Goal: Task Accomplishment & Management: Use online tool/utility

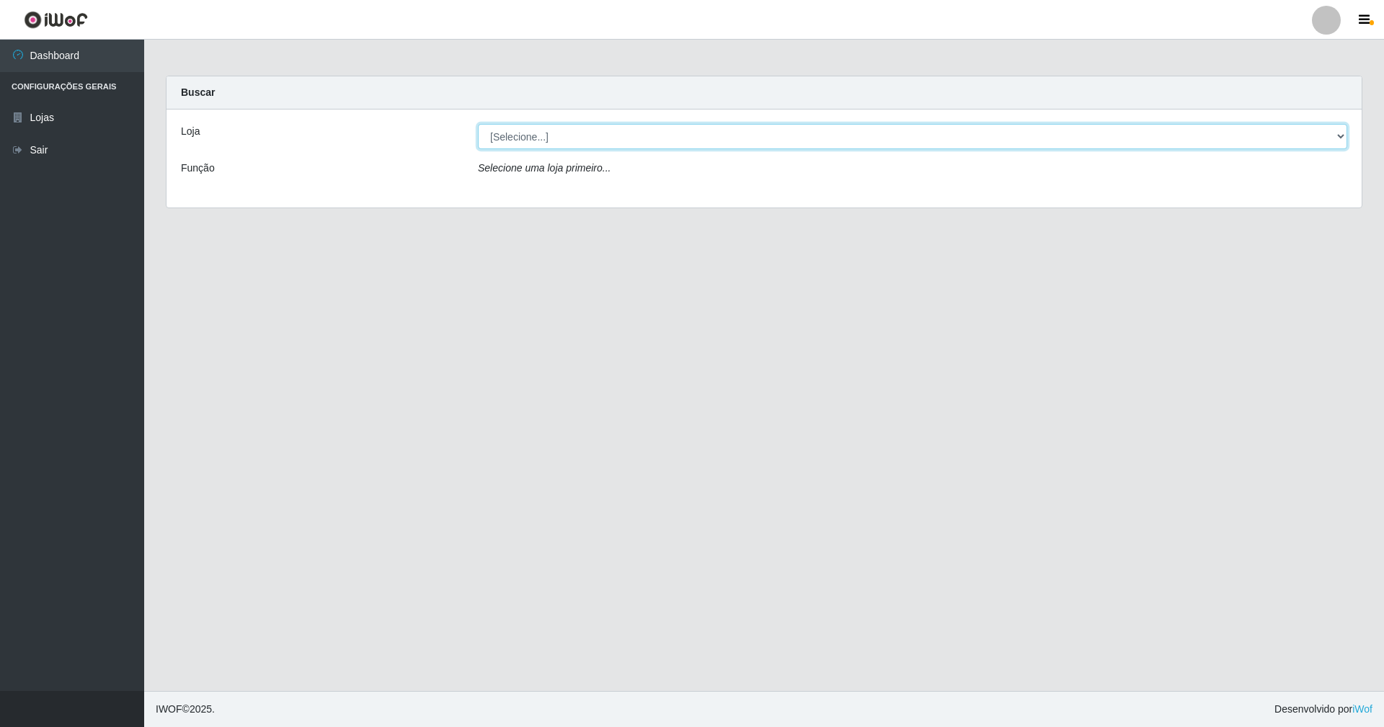
click at [1339, 134] on select "[Selecione...] SuperShow - Asa Norte" at bounding box center [912, 136] width 869 height 25
select select "71"
click at [478, 124] on select "[Selecione...] SuperShow - Asa Norte" at bounding box center [912, 136] width 869 height 25
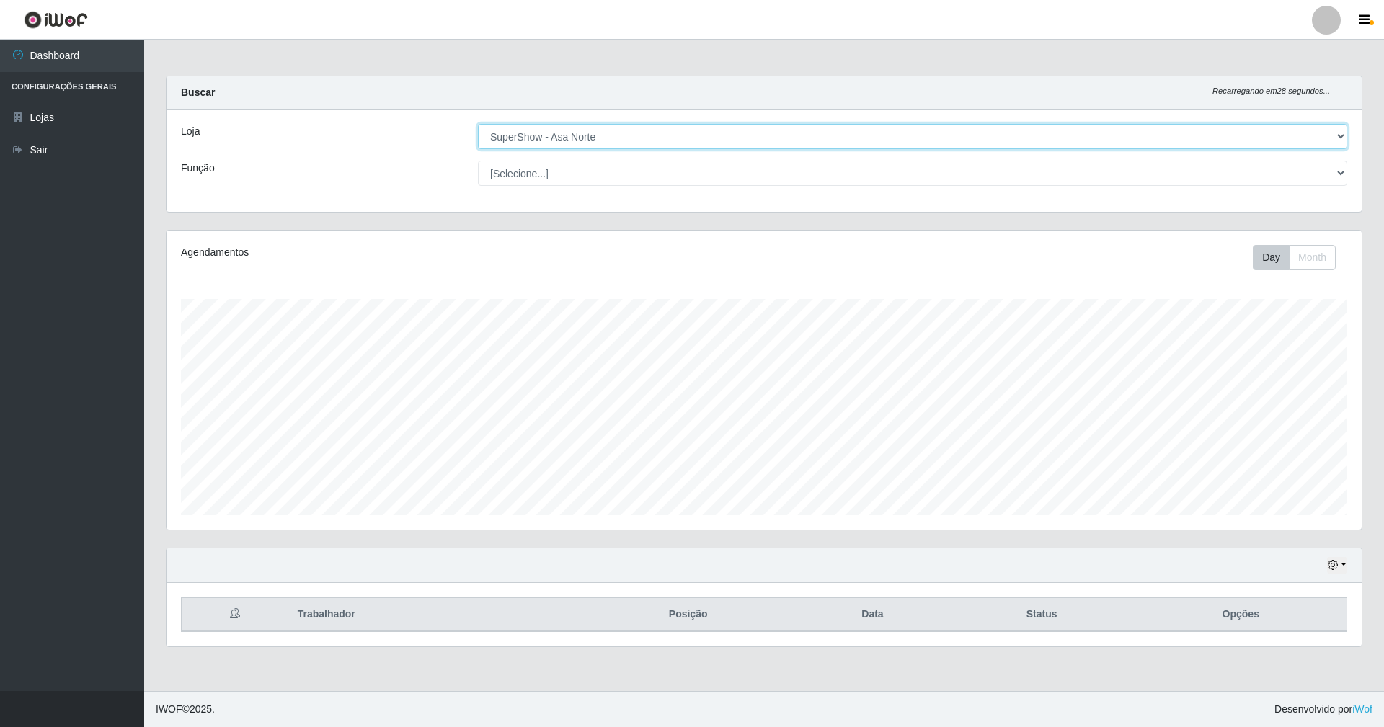
scroll to position [300, 1194]
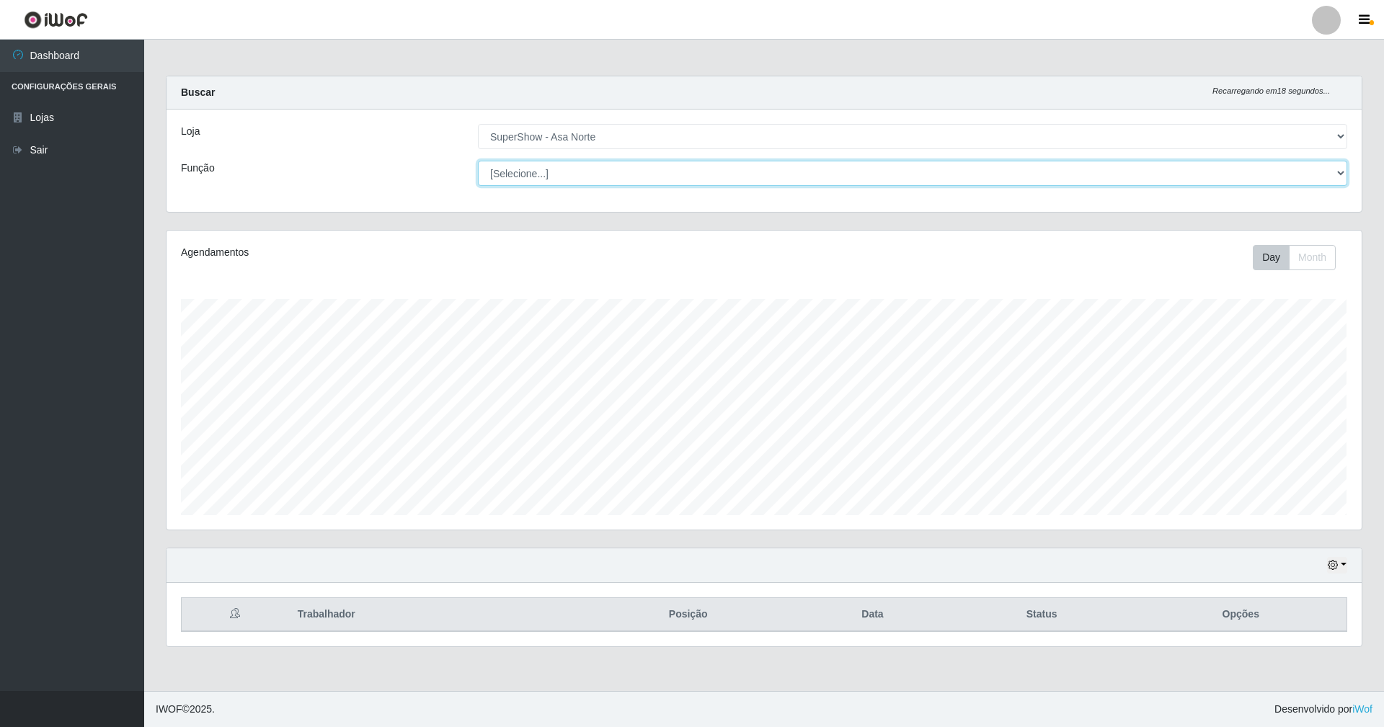
click at [1336, 171] on select "[Selecione...] ASG ASG + ASG ++ Auxiliar de Depósito Auxiliar de Depósito + Aux…" at bounding box center [912, 173] width 869 height 25
click at [776, 169] on select "[Selecione...] ASG ASG + ASG ++ Auxiliar de Depósito Auxiliar de Depósito + Aux…" at bounding box center [912, 173] width 869 height 25
select select "1"
click at [478, 161] on select "[Selecione...] ASG ASG + ASG ++ Auxiliar de Depósito Auxiliar de Depósito + Aux…" at bounding box center [912, 173] width 869 height 25
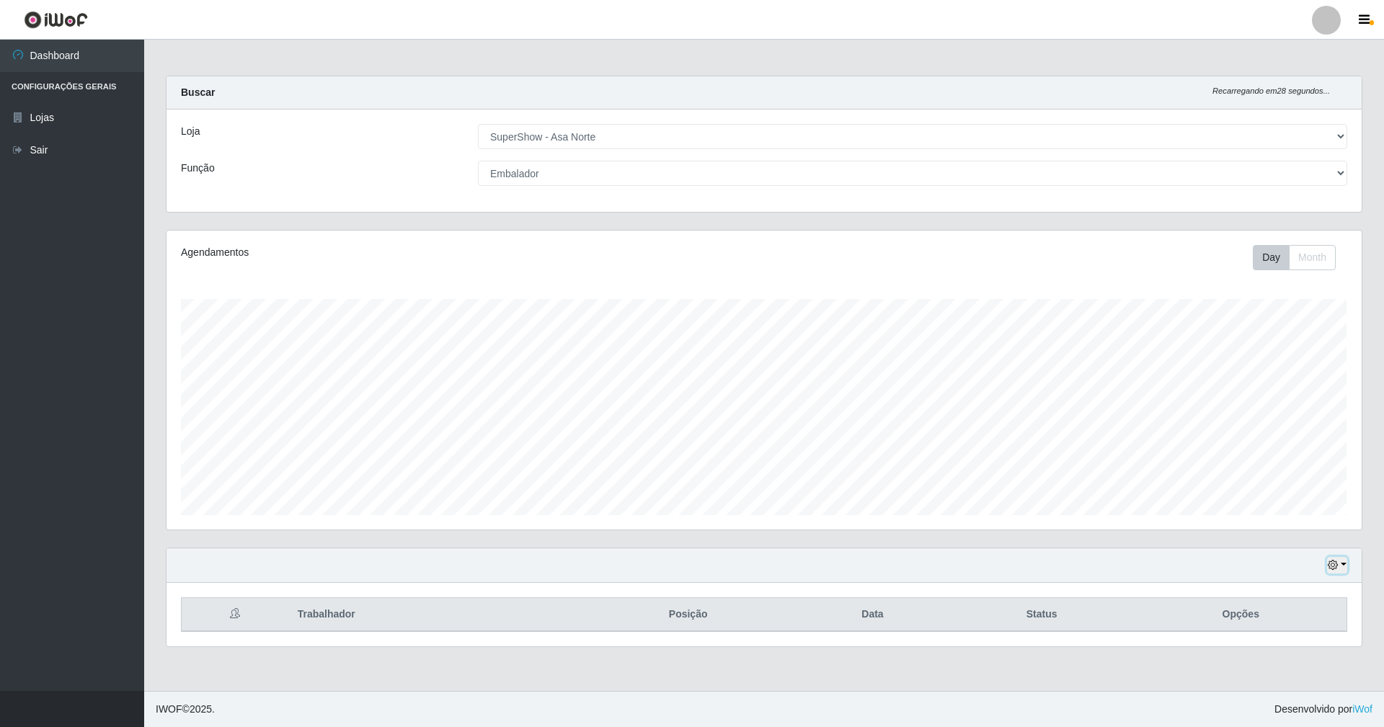
click at [1337, 565] on icon "button" at bounding box center [1333, 565] width 10 height 10
click at [1316, 451] on button "1 dia" at bounding box center [1290, 450] width 114 height 30
click at [1332, 562] on icon "button" at bounding box center [1333, 565] width 10 height 10
click at [1295, 421] on button "Hoje" at bounding box center [1290, 419] width 114 height 30
